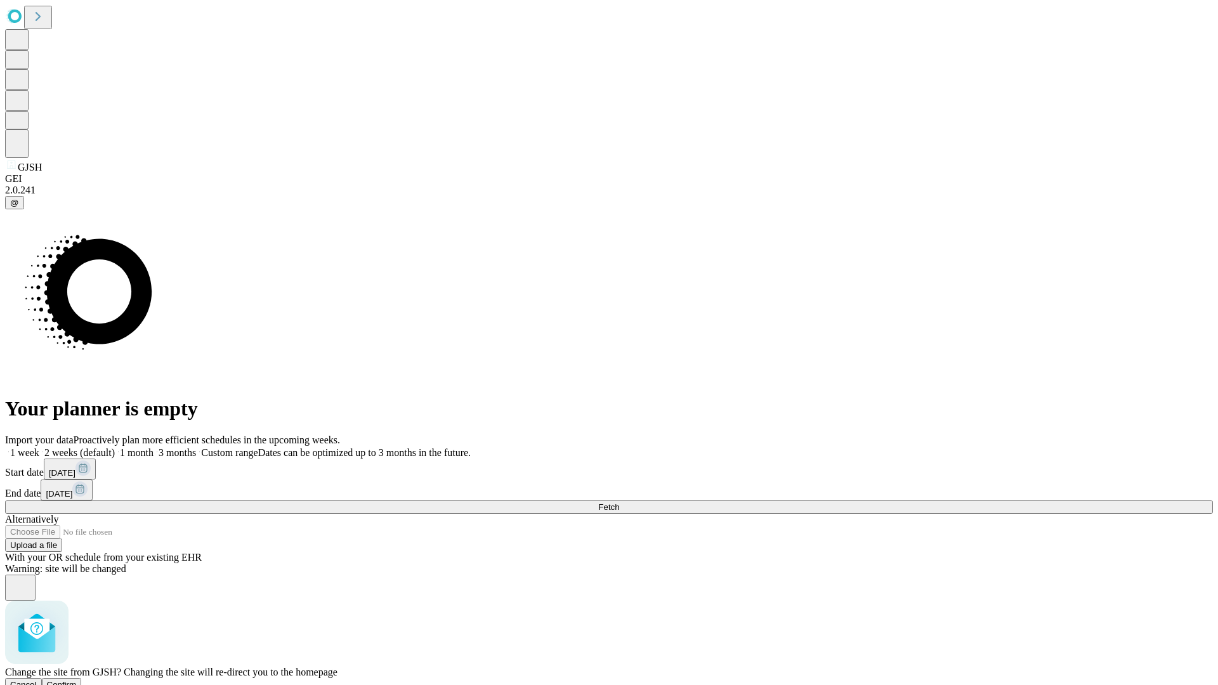
click at [77, 680] on span "Confirm" at bounding box center [62, 685] width 30 height 10
click at [39, 447] on label "1 week" at bounding box center [22, 452] width 34 height 11
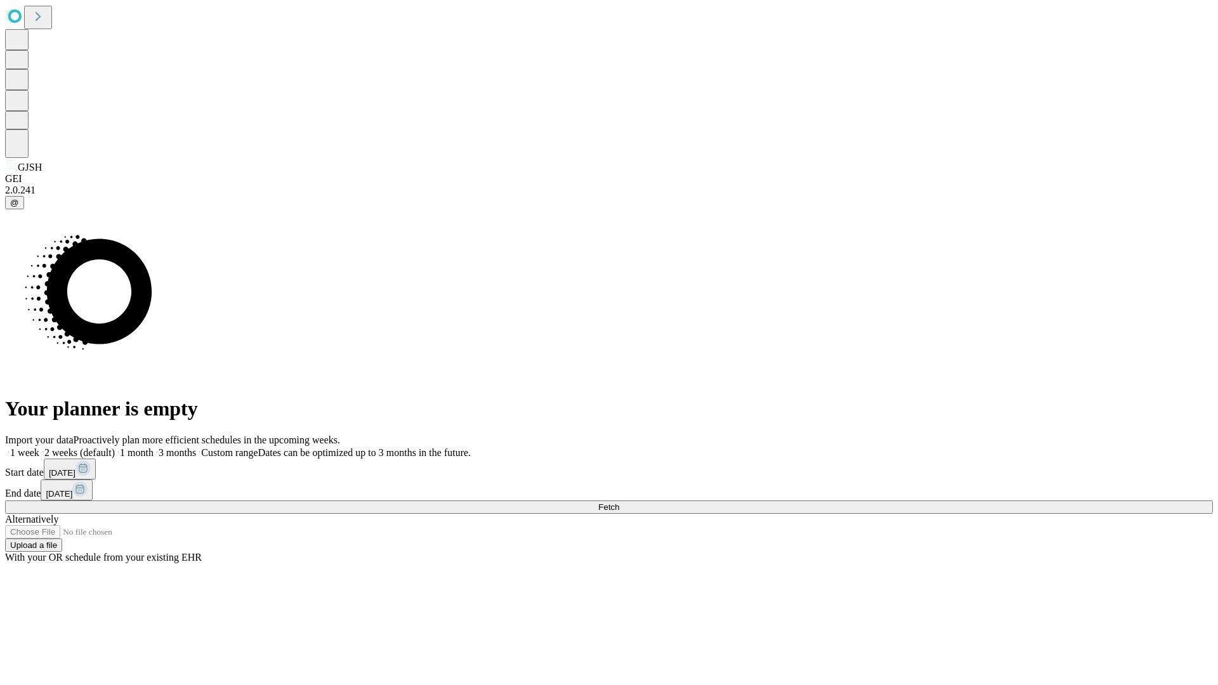
click at [619, 502] on span "Fetch" at bounding box center [608, 507] width 21 height 10
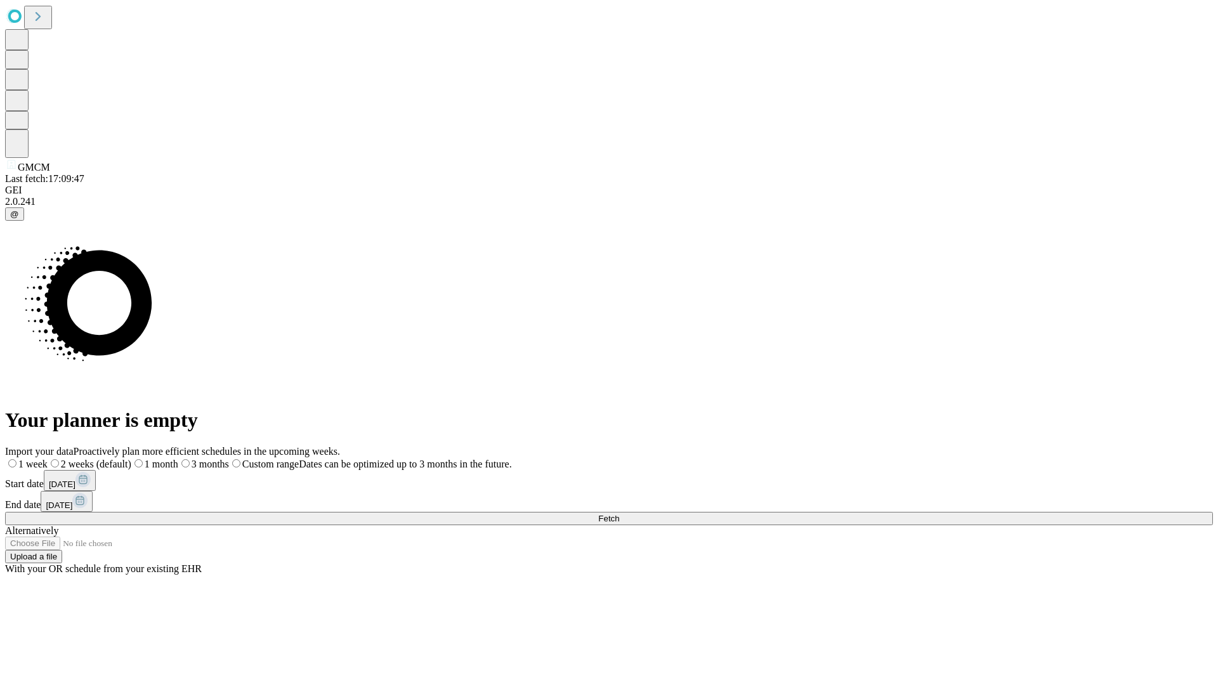
click at [48, 459] on label "1 week" at bounding box center [26, 464] width 43 height 11
click at [619, 514] on span "Fetch" at bounding box center [608, 519] width 21 height 10
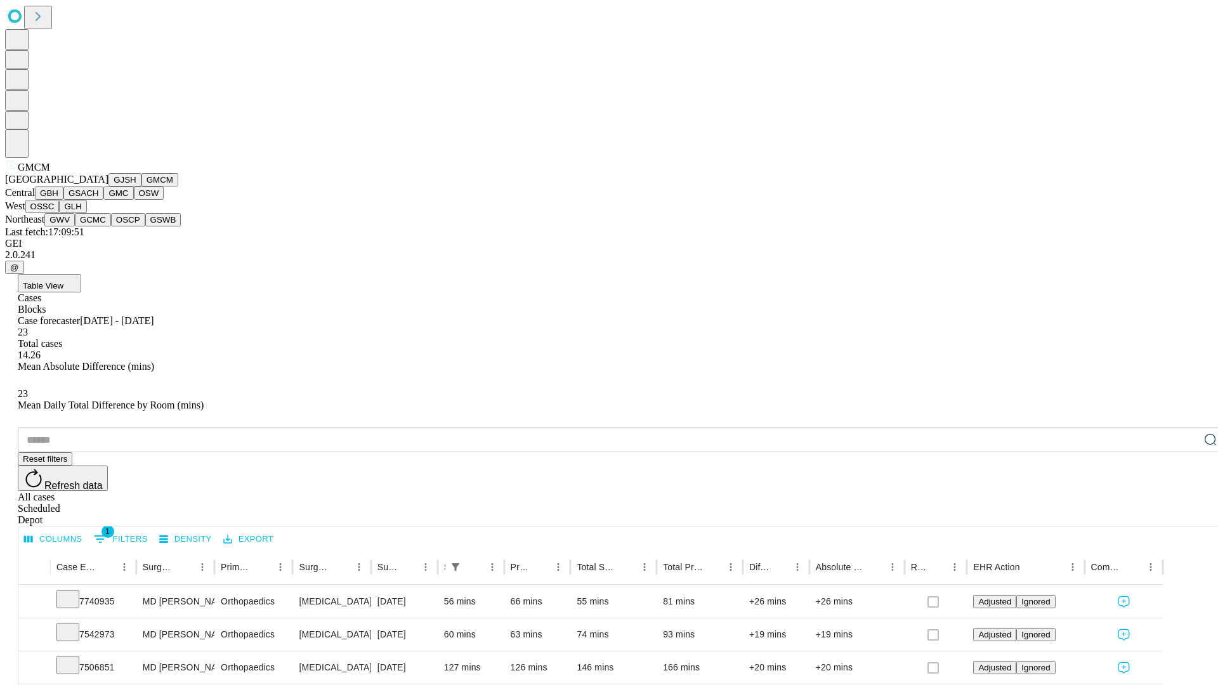
click at [63, 200] on button "GBH" at bounding box center [49, 193] width 29 height 13
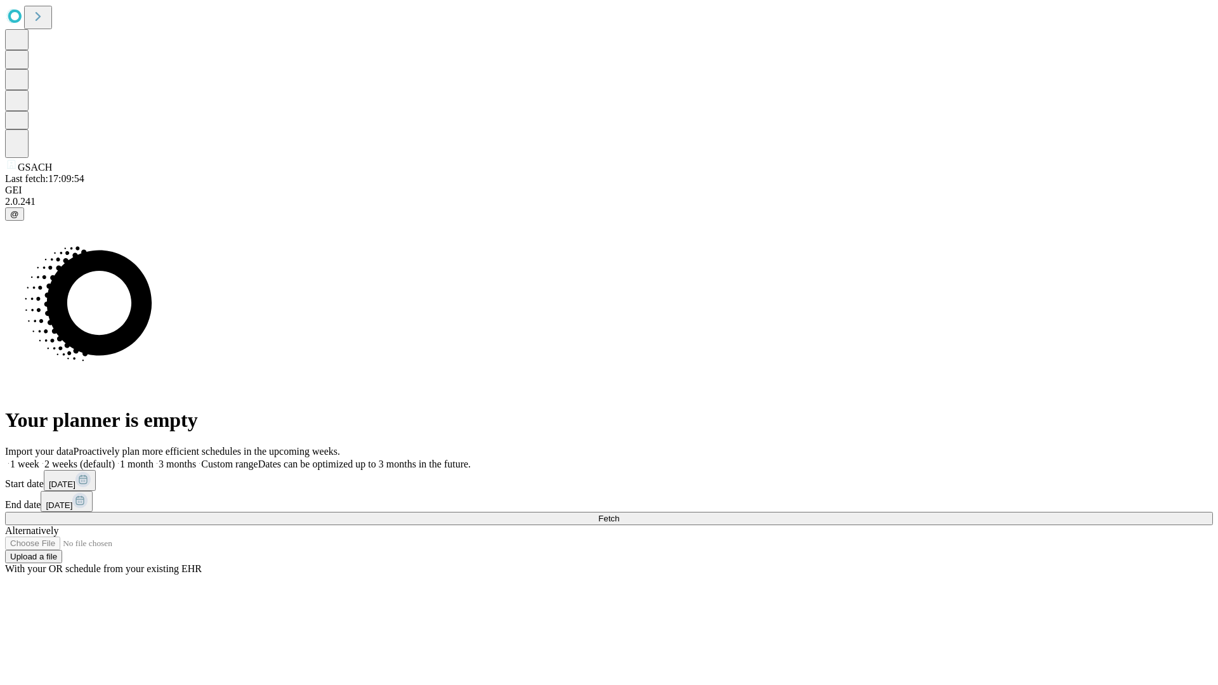
click at [39, 459] on label "1 week" at bounding box center [22, 464] width 34 height 11
click at [619, 514] on span "Fetch" at bounding box center [608, 519] width 21 height 10
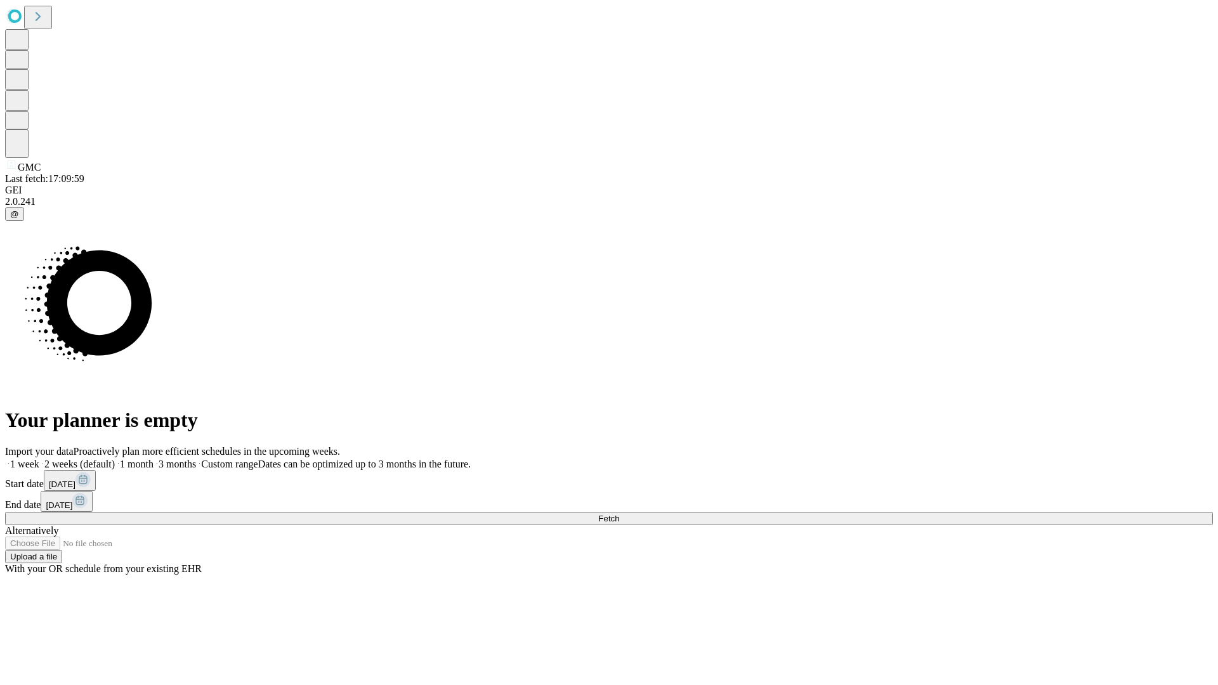
click at [39, 459] on label "1 week" at bounding box center [22, 464] width 34 height 11
click at [619, 514] on span "Fetch" at bounding box center [608, 519] width 21 height 10
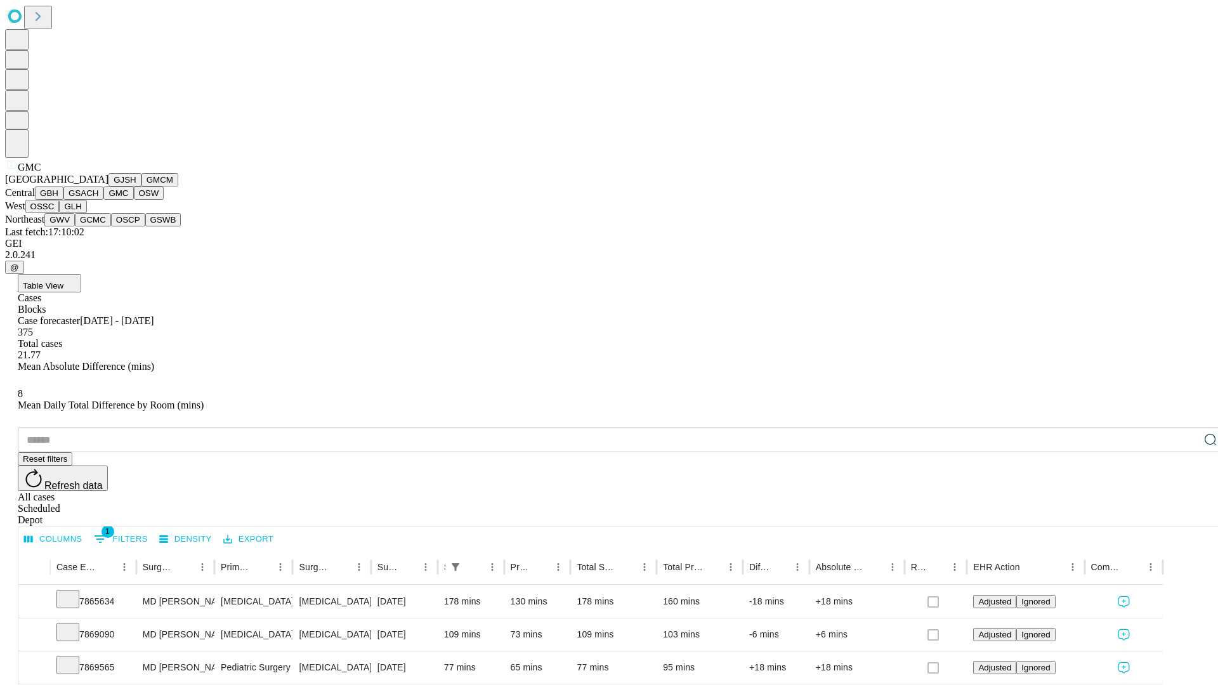
click at [134, 200] on button "OSW" at bounding box center [149, 193] width 30 height 13
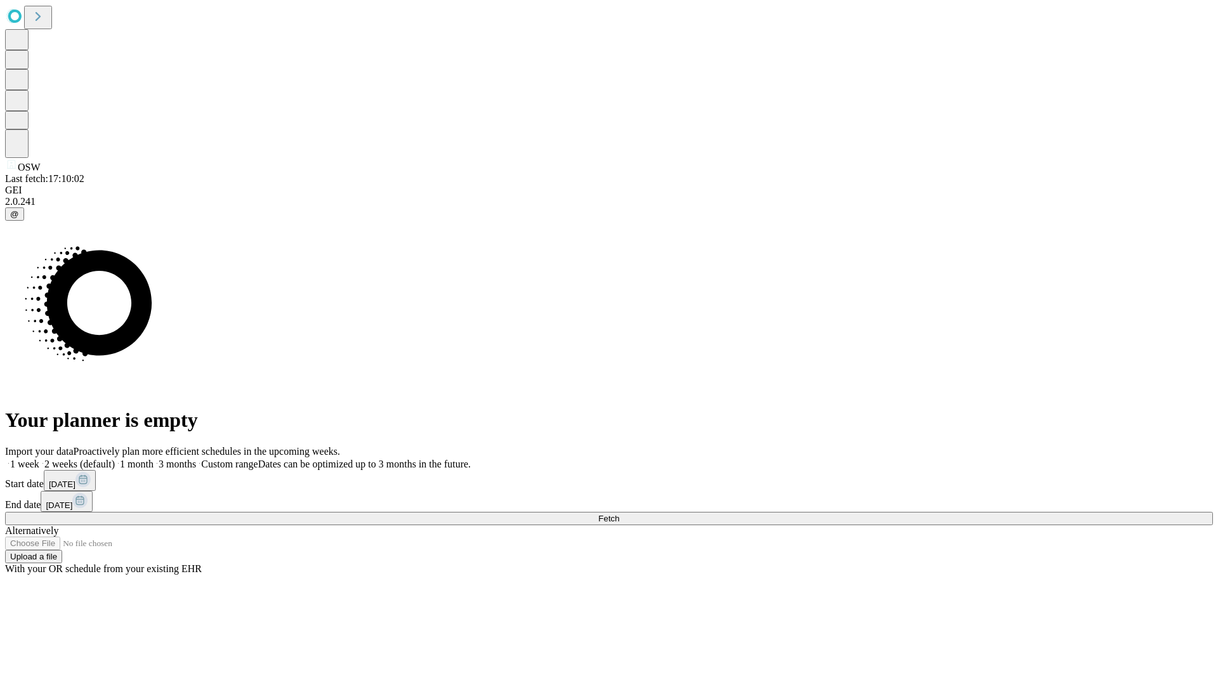
click at [39, 459] on label "1 week" at bounding box center [22, 464] width 34 height 11
click at [619, 514] on span "Fetch" at bounding box center [608, 519] width 21 height 10
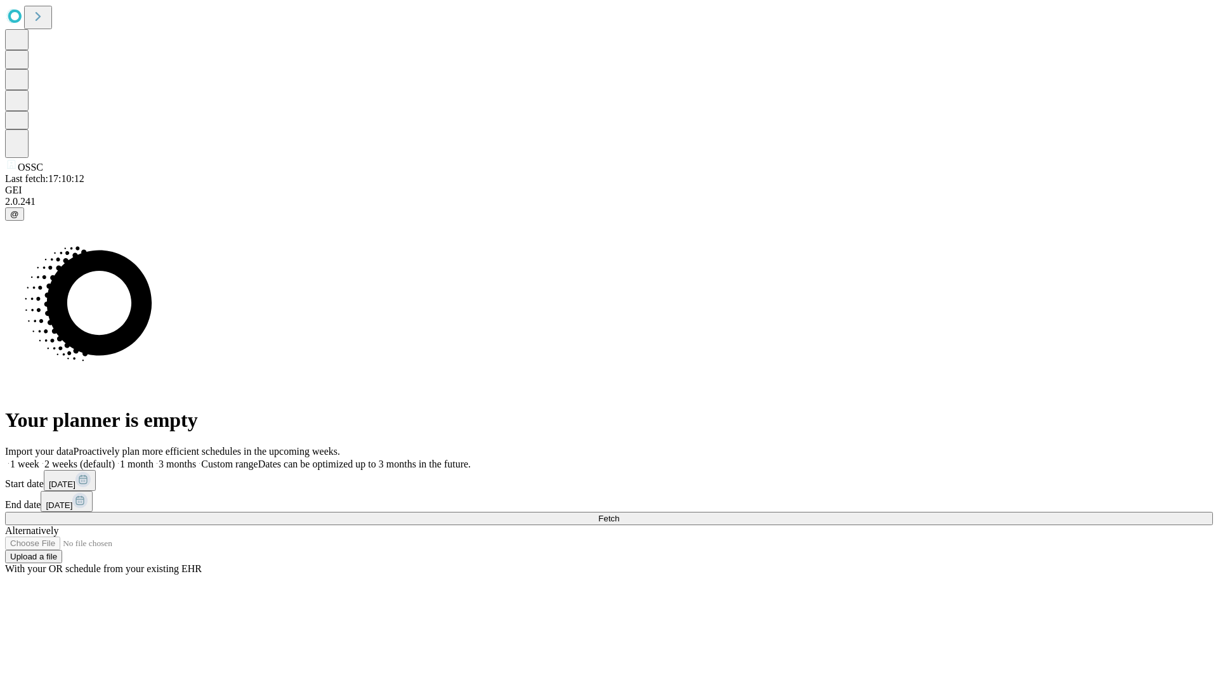
click at [39, 459] on label "1 week" at bounding box center [22, 464] width 34 height 11
click at [619, 514] on span "Fetch" at bounding box center [608, 519] width 21 height 10
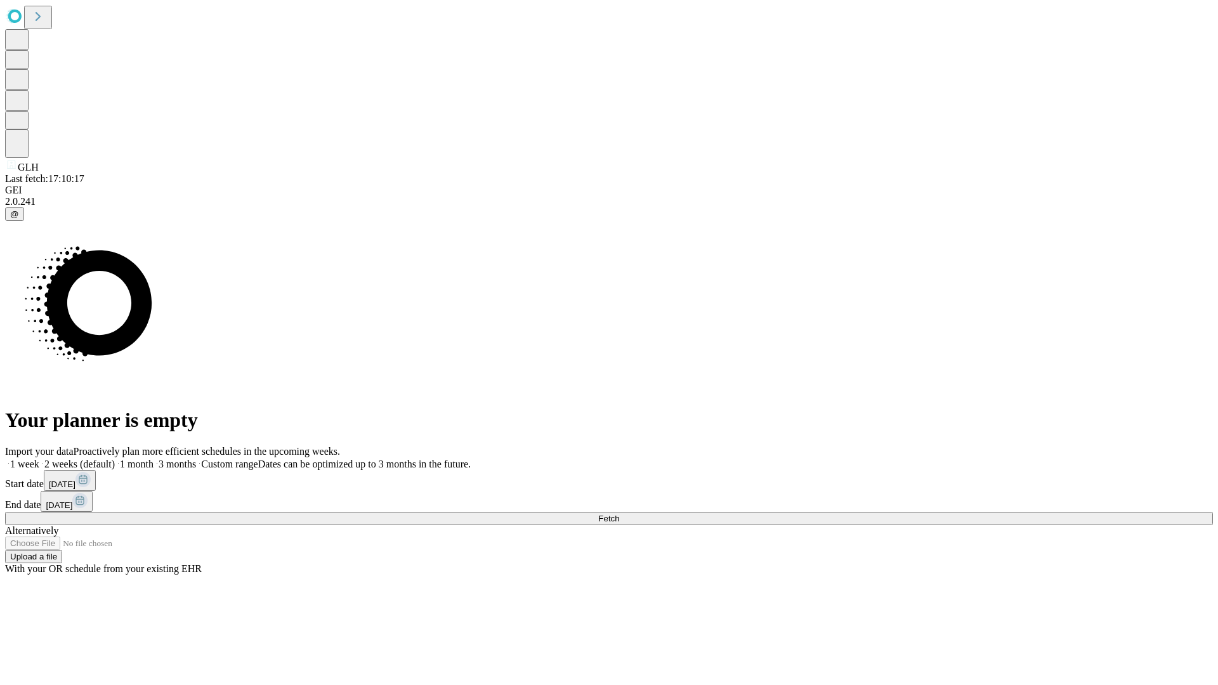
click at [619, 514] on span "Fetch" at bounding box center [608, 519] width 21 height 10
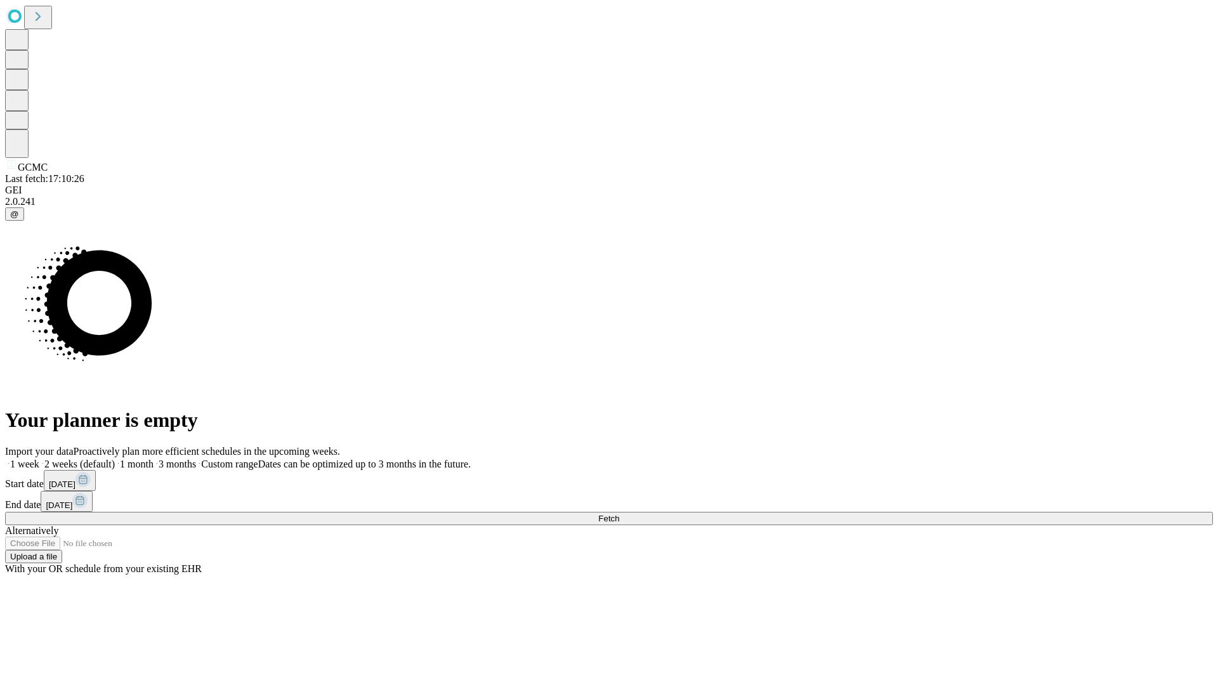
click at [39, 459] on label "1 week" at bounding box center [22, 464] width 34 height 11
click at [619, 514] on span "Fetch" at bounding box center [608, 519] width 21 height 10
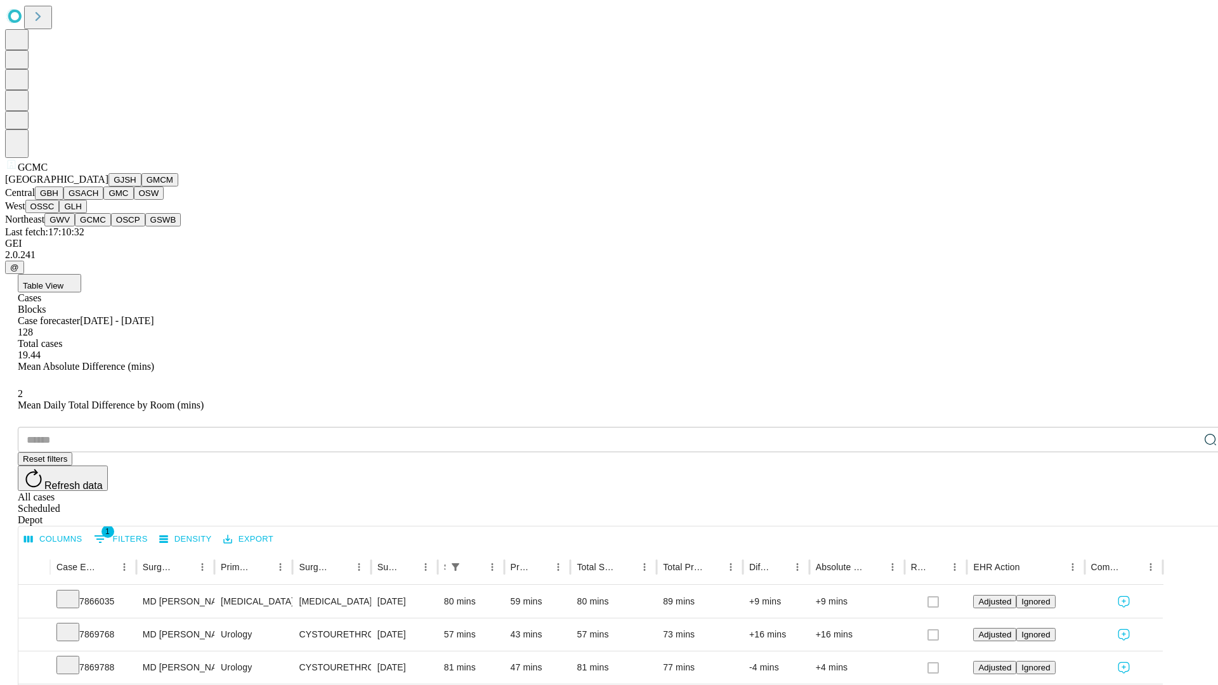
click at [111, 226] on button "OSCP" at bounding box center [128, 219] width 34 height 13
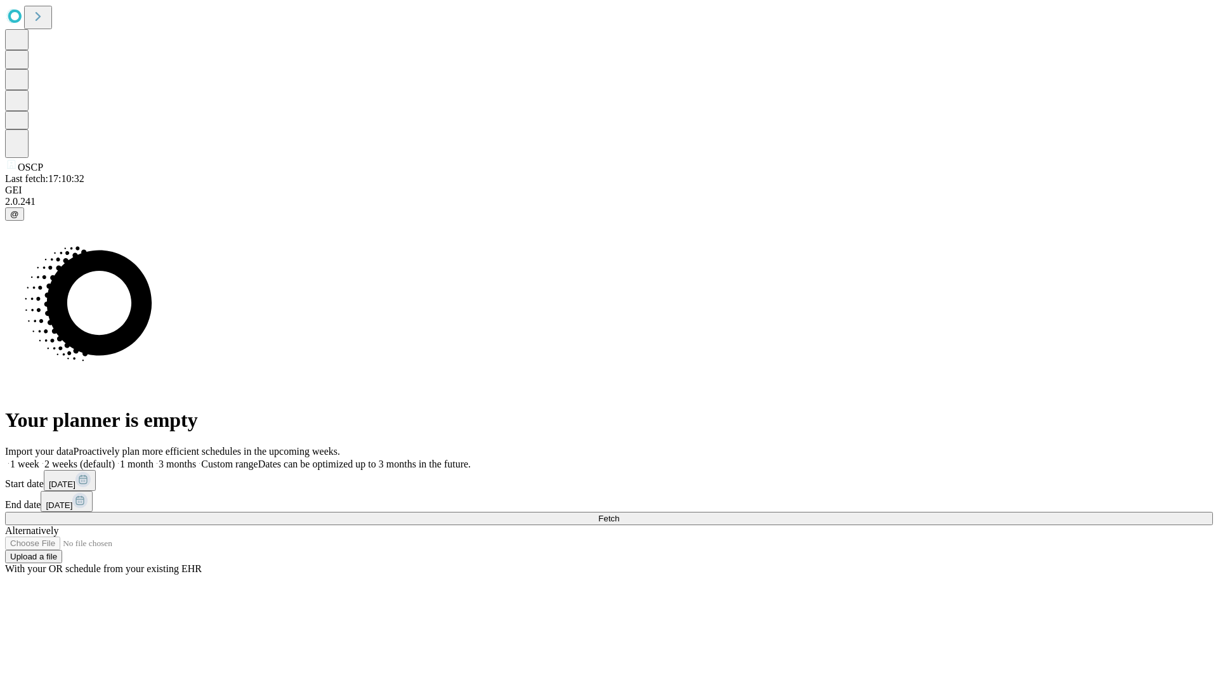
click at [619, 514] on span "Fetch" at bounding box center [608, 519] width 21 height 10
